Goal: Task Accomplishment & Management: Use online tool/utility

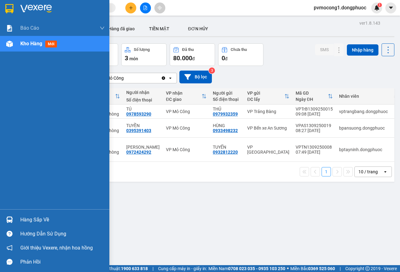
click at [12, 220] on img at bounding box center [9, 219] width 7 height 7
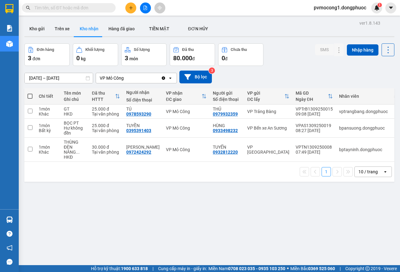
click at [318, 216] on section "Kết quả tìm kiếm ( 0 ) Bộ lọc No Data pvmocong1.dongphuoc 1 Báo cáo Mẫu 1: Báo …" at bounding box center [200, 136] width 400 height 272
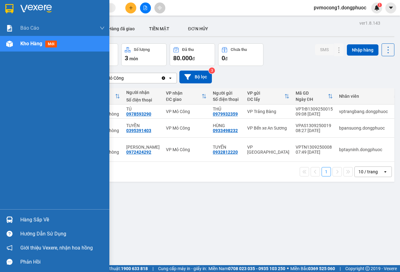
click at [12, 222] on img at bounding box center [9, 219] width 7 height 7
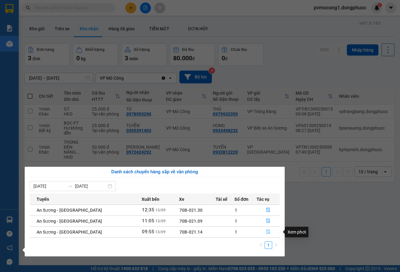
click at [266, 232] on icon "file-done" at bounding box center [268, 232] width 4 height 4
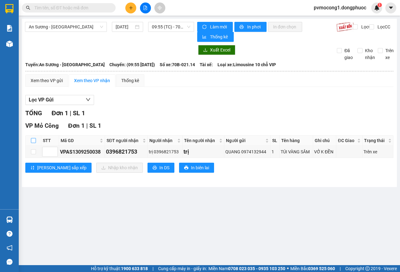
click at [34, 140] on input "checkbox" at bounding box center [33, 140] width 5 height 5
checkbox input "true"
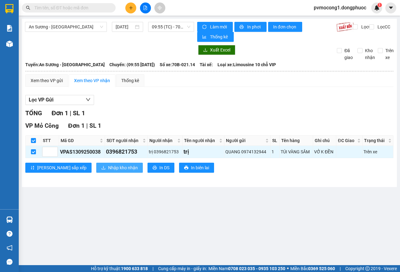
click at [108, 169] on span "Nhập kho nhận" at bounding box center [123, 167] width 30 height 7
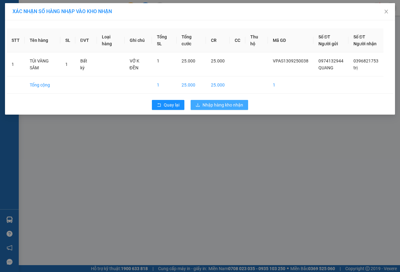
click at [221, 107] on button "Nhập hàng kho nhận" at bounding box center [218, 105] width 57 height 10
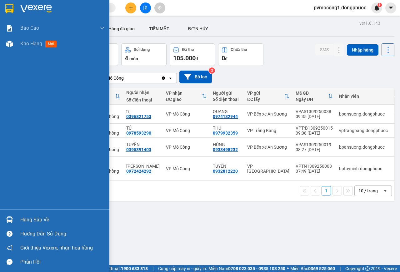
click at [7, 219] on img at bounding box center [9, 219] width 7 height 7
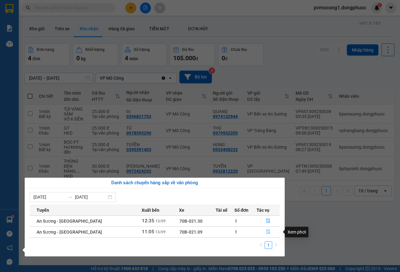
click at [266, 231] on icon "file-done" at bounding box center [268, 232] width 4 height 4
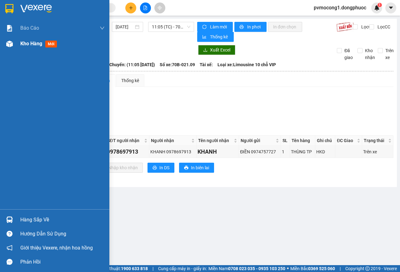
click at [7, 45] on img at bounding box center [9, 44] width 7 height 7
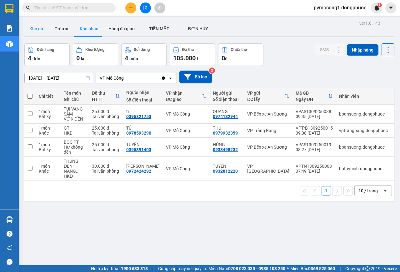
click at [36, 32] on button "Kho gửi" at bounding box center [36, 28] width 25 height 15
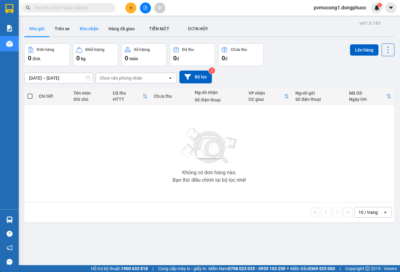
click at [86, 27] on button "Kho nhận" at bounding box center [89, 28] width 29 height 15
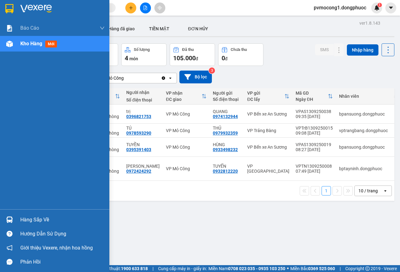
click at [11, 222] on img at bounding box center [9, 219] width 7 height 7
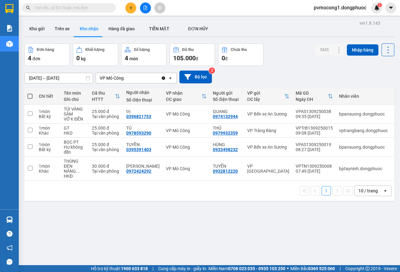
click at [291, 220] on section "Kết quả tìm kiếm ( 0 ) Bộ lọc No Data pvmocong1.dongphuoc 1 Báo cáo Mẫu 1: Báo …" at bounding box center [200, 136] width 400 height 272
